Goal: Find specific page/section: Find specific page/section

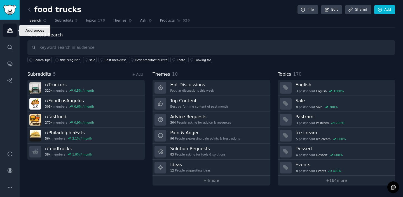
click at [10, 33] on icon "Sidebar" at bounding box center [10, 30] width 6 height 6
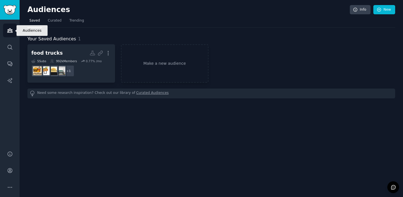
click at [10, 33] on icon "Sidebar" at bounding box center [10, 30] width 6 height 6
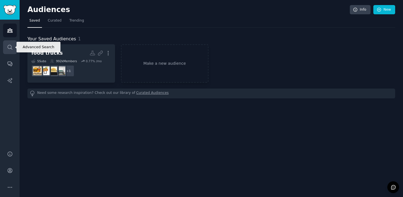
click at [13, 44] on link "Search" at bounding box center [10, 47] width 14 height 14
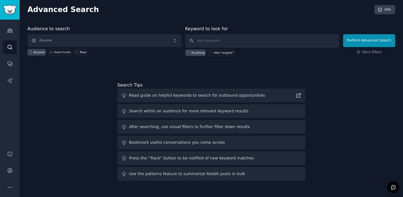
click at [101, 41] on span "Anyone" at bounding box center [104, 40] width 154 height 13
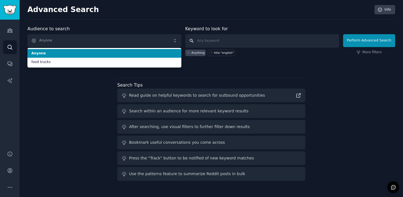
click at [267, 42] on input "text" at bounding box center [262, 40] width 154 height 13
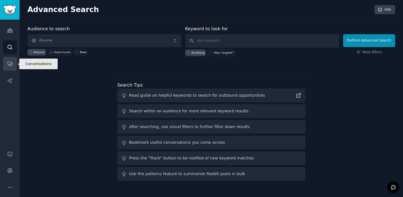
click at [10, 63] on icon "Sidebar" at bounding box center [10, 64] width 6 height 6
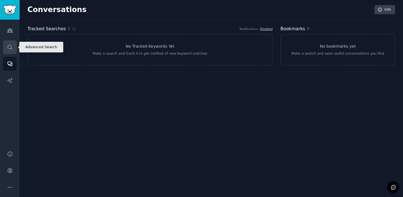
click at [6, 47] on link "Search" at bounding box center [10, 47] width 14 height 14
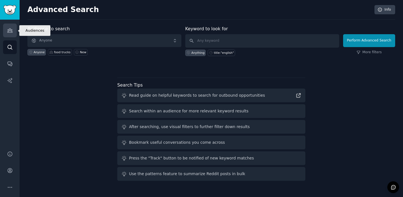
click at [11, 32] on icon "Sidebar" at bounding box center [9, 31] width 5 height 4
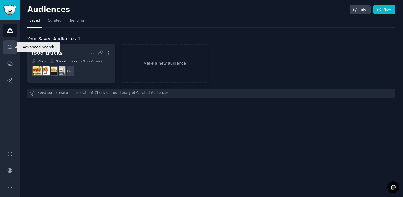
click at [13, 46] on link "Search" at bounding box center [10, 47] width 14 height 14
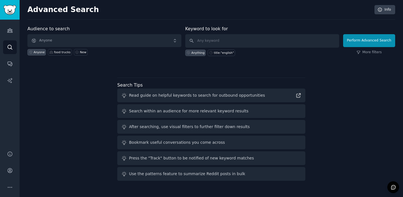
click at [117, 41] on span "Anyone" at bounding box center [104, 40] width 154 height 13
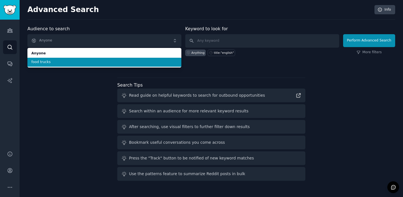
click at [111, 62] on span "food trucks" at bounding box center [104, 62] width 146 height 5
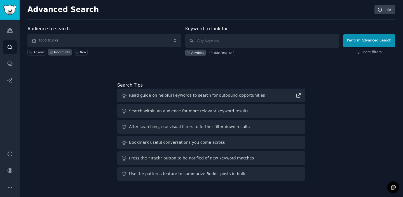
click at [189, 53] on icon at bounding box center [188, 53] width 4 height 4
click at [9, 78] on icon "Sidebar" at bounding box center [10, 80] width 6 height 6
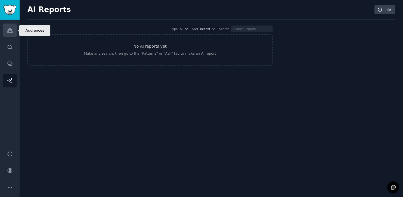
click at [8, 34] on link "Audiences" at bounding box center [10, 30] width 14 height 14
